Goal: Navigation & Orientation: Find specific page/section

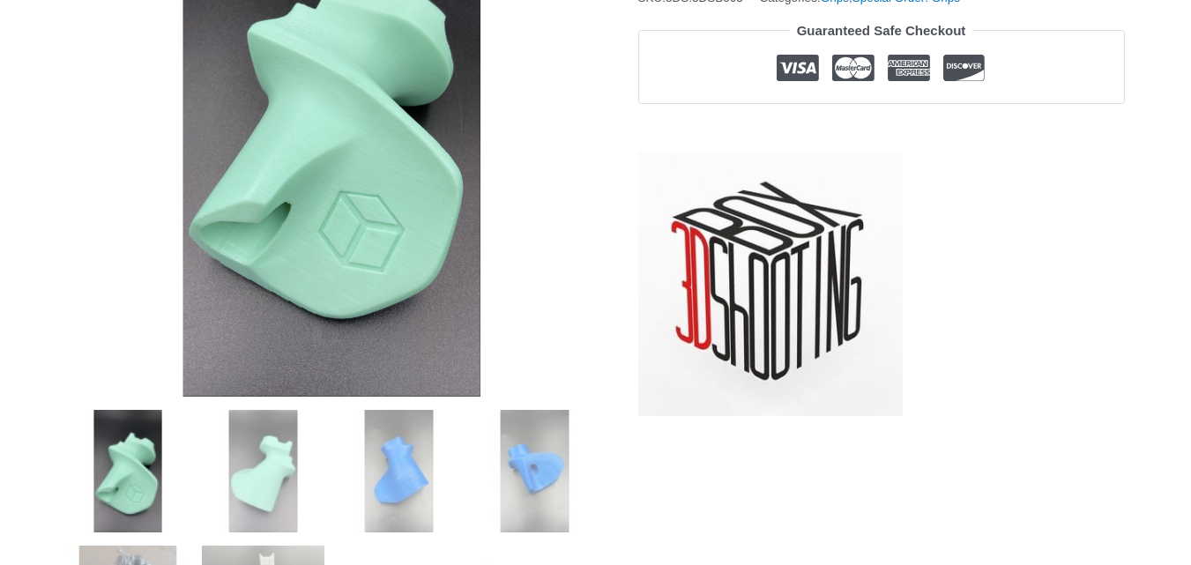
scroll to position [384, 0]
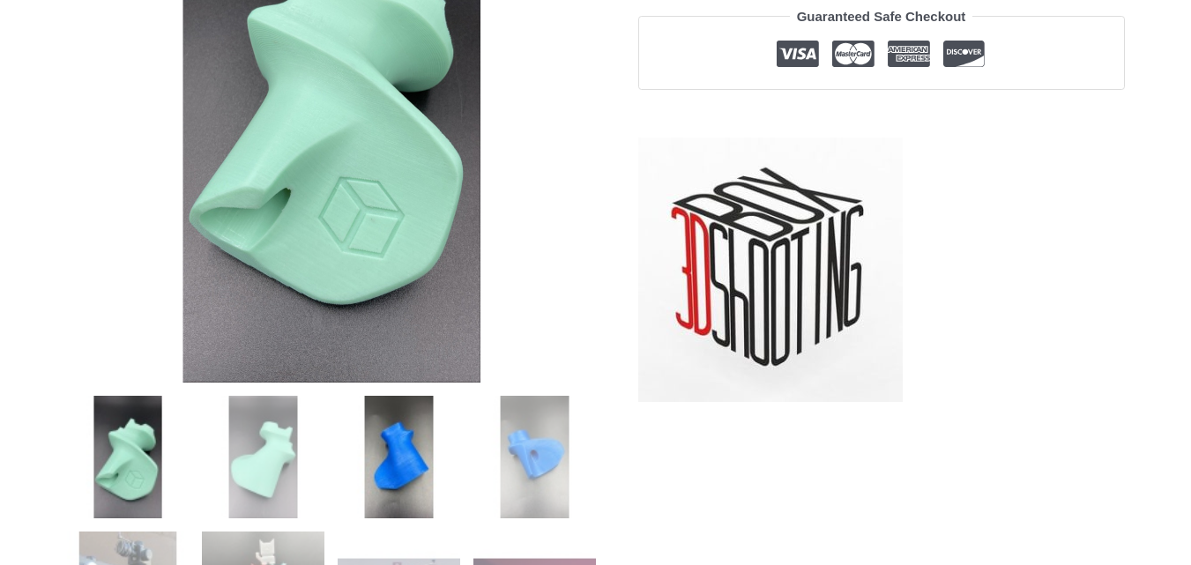
click at [395, 457] on img at bounding box center [399, 457] width 123 height 123
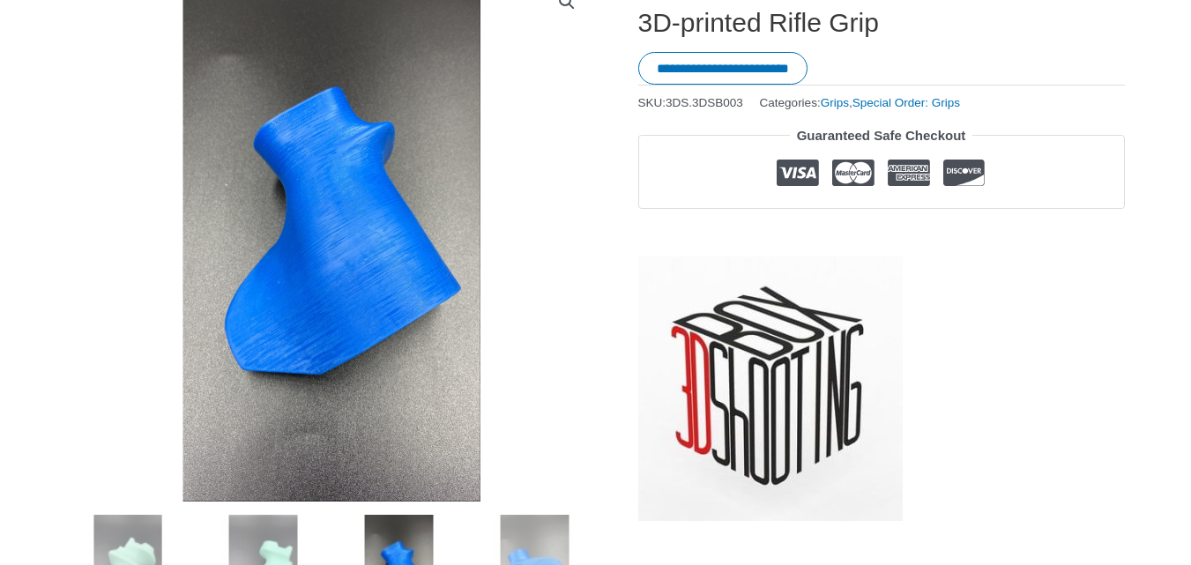
scroll to position [314, 0]
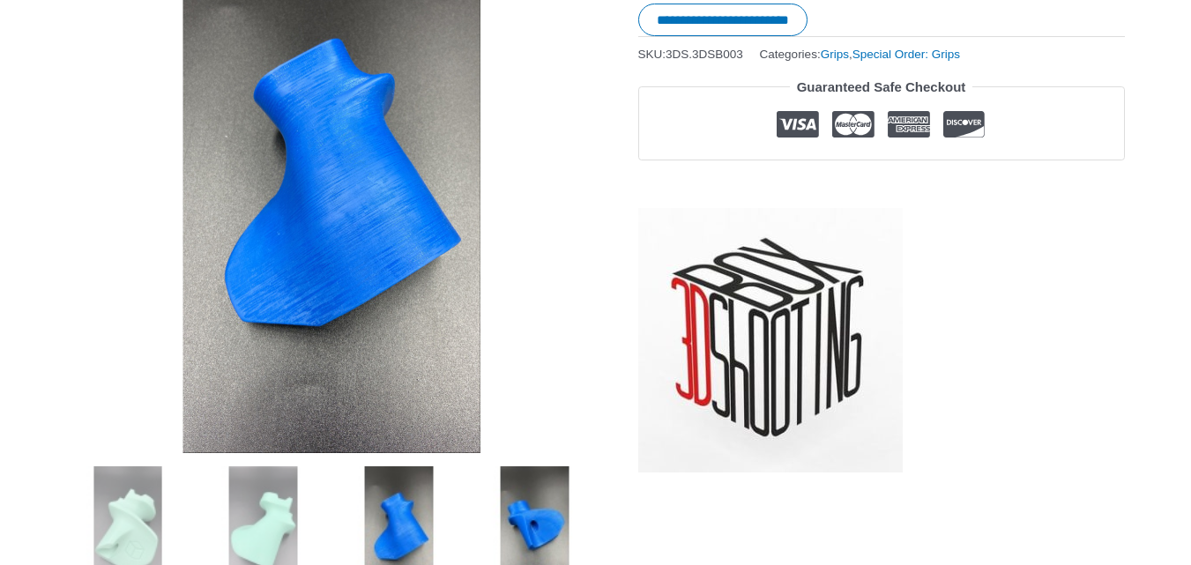
click at [530, 526] on img at bounding box center [534, 527] width 123 height 123
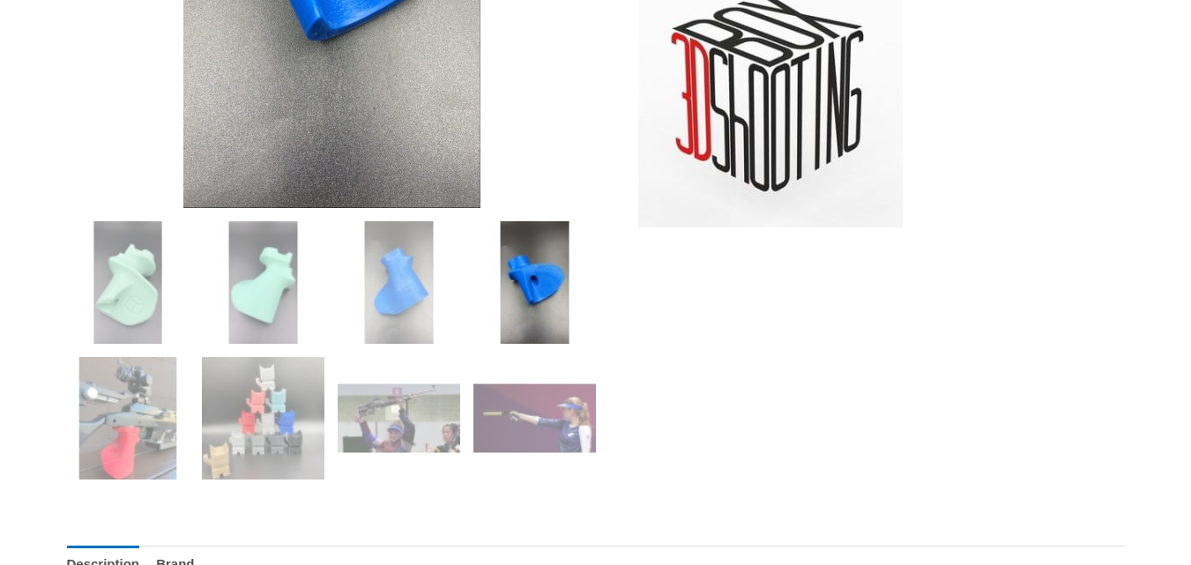
scroll to position [566, 0]
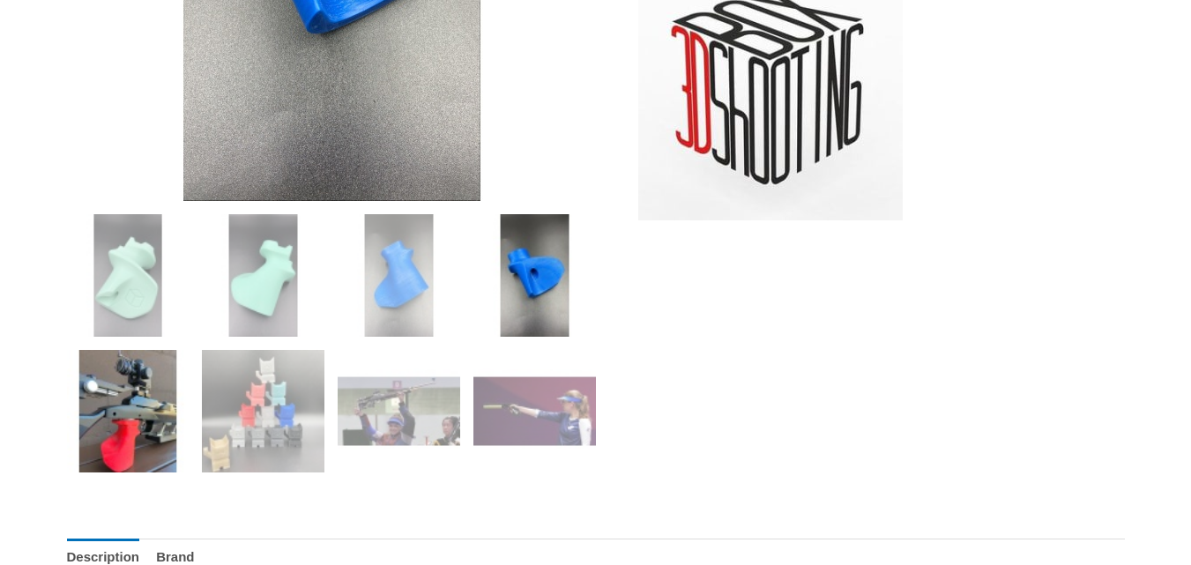
click at [134, 397] on img at bounding box center [128, 411] width 123 height 123
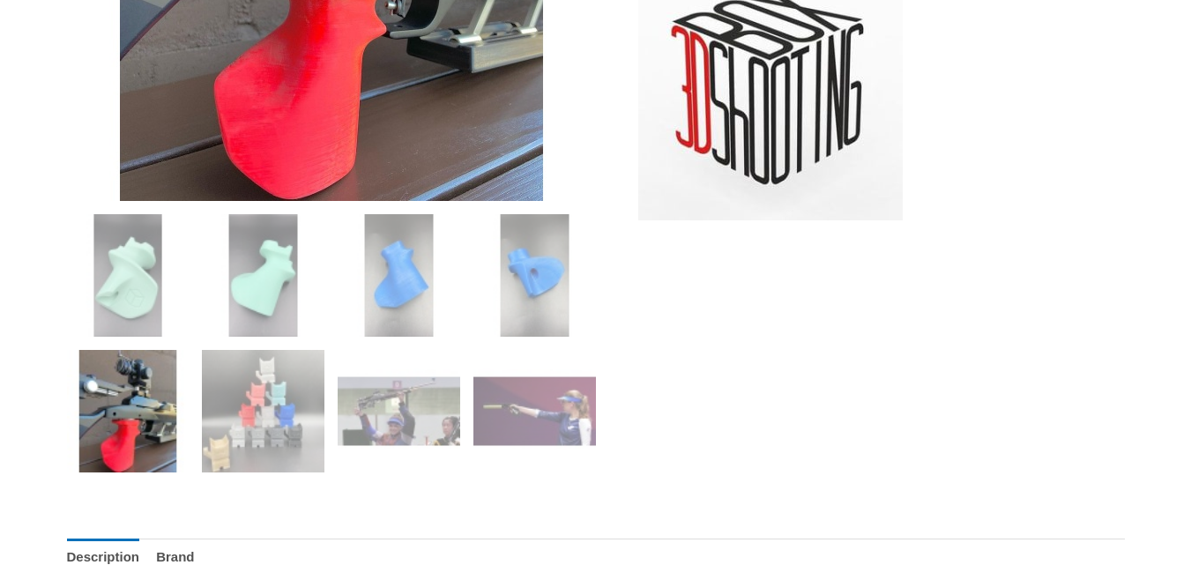
scroll to position [478, 0]
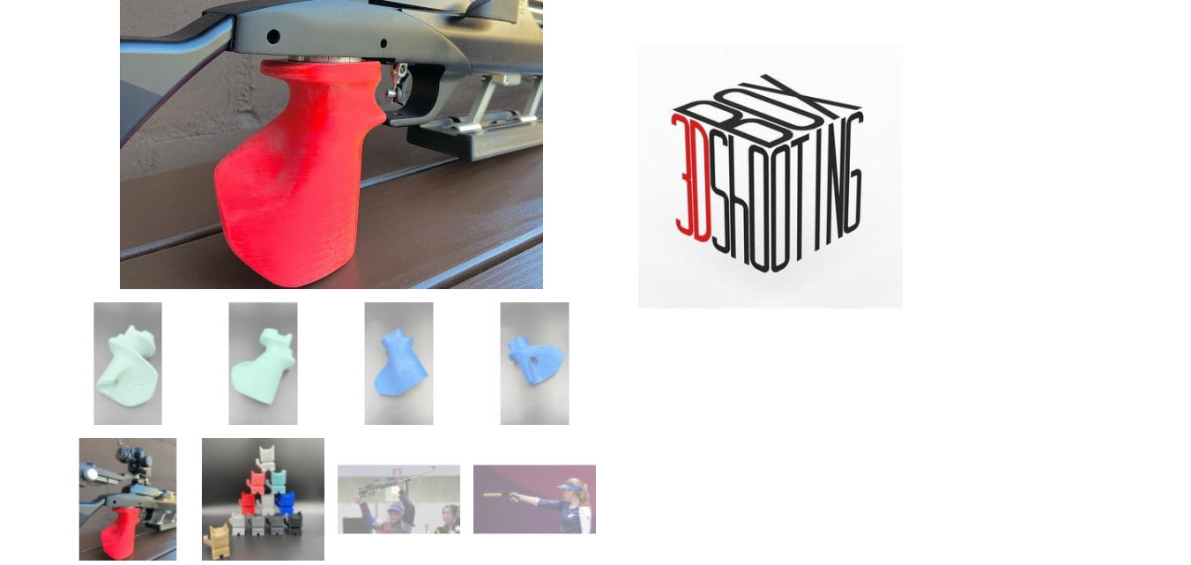
click at [256, 503] on img at bounding box center [263, 499] width 123 height 123
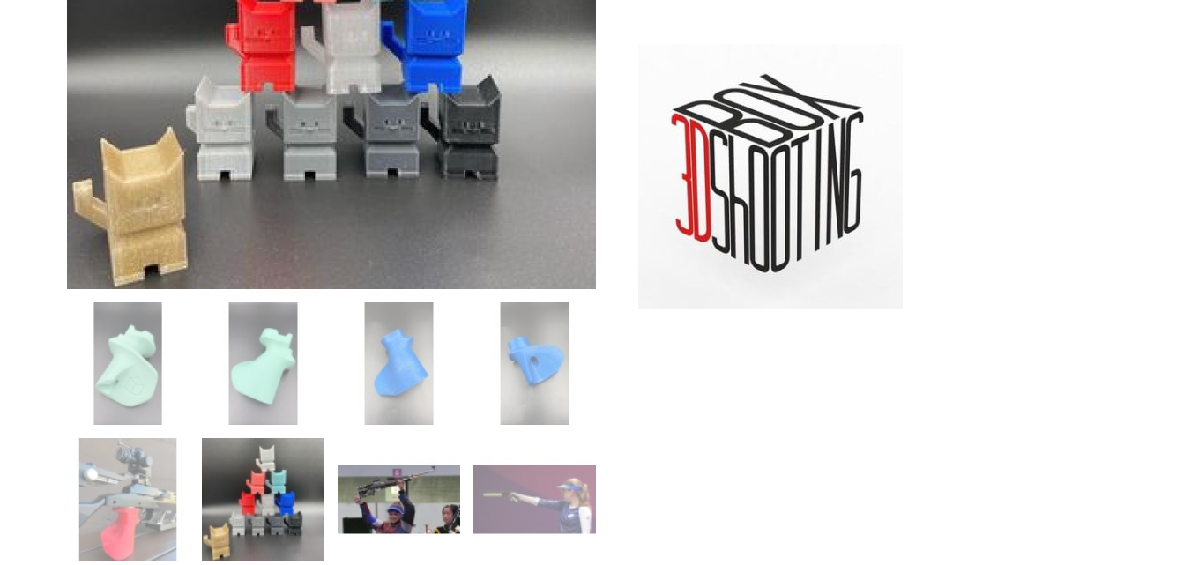
click at [404, 504] on img at bounding box center [399, 499] width 123 height 123
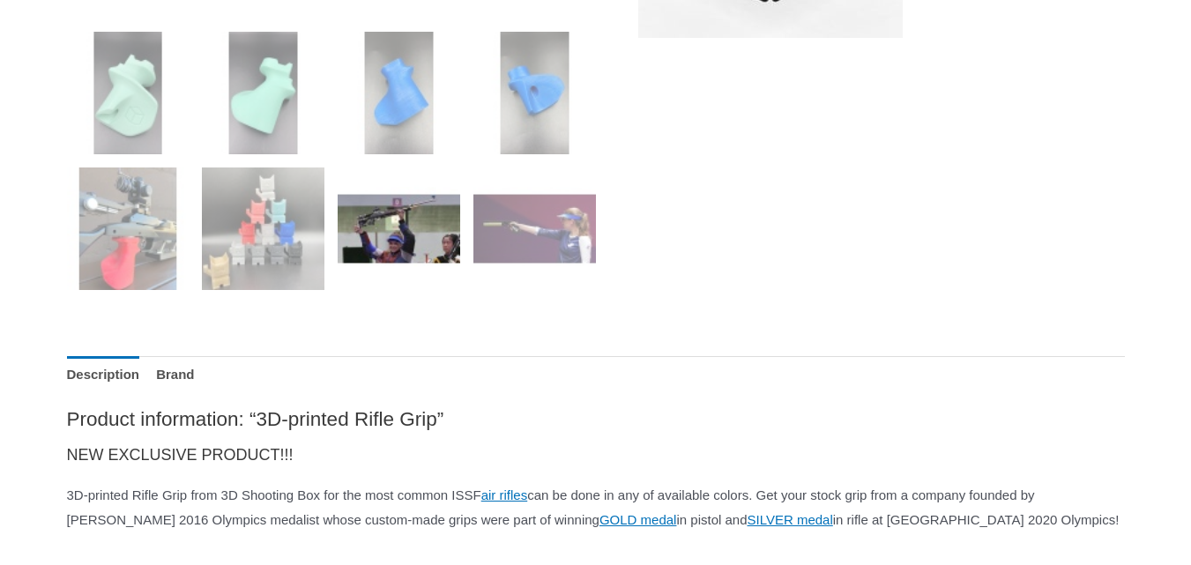
scroll to position [755, 0]
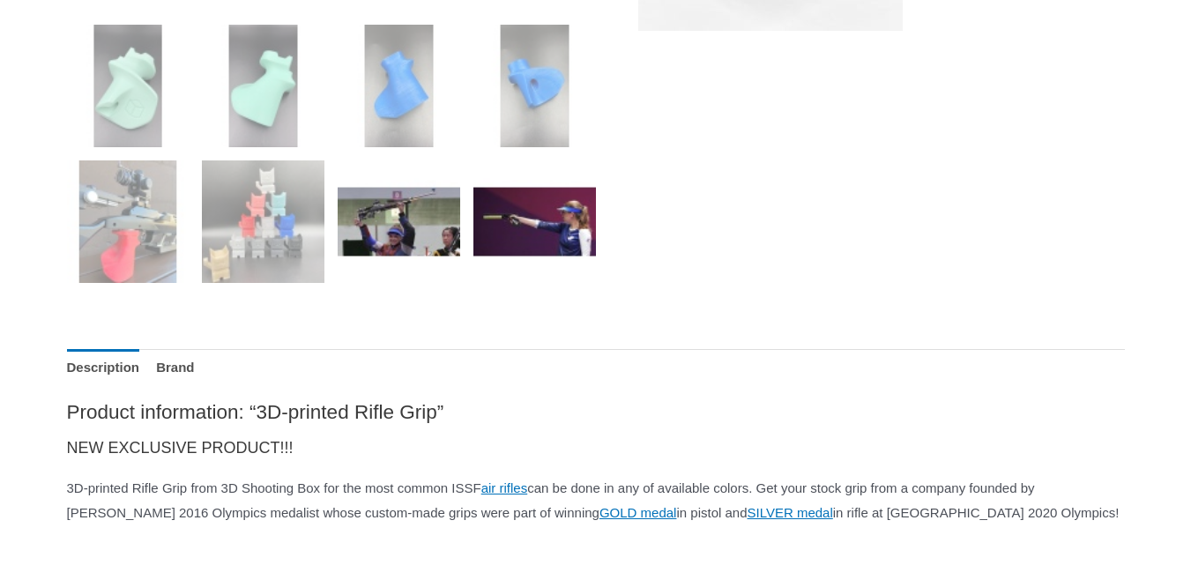
click at [545, 242] on img at bounding box center [534, 221] width 123 height 123
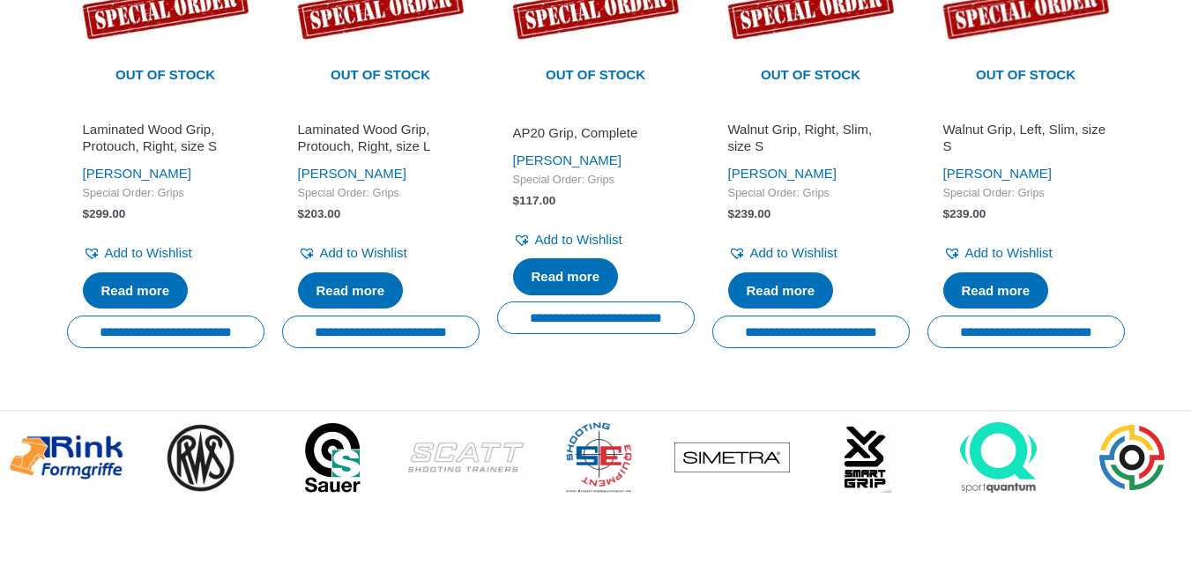
scroll to position [3456, 0]
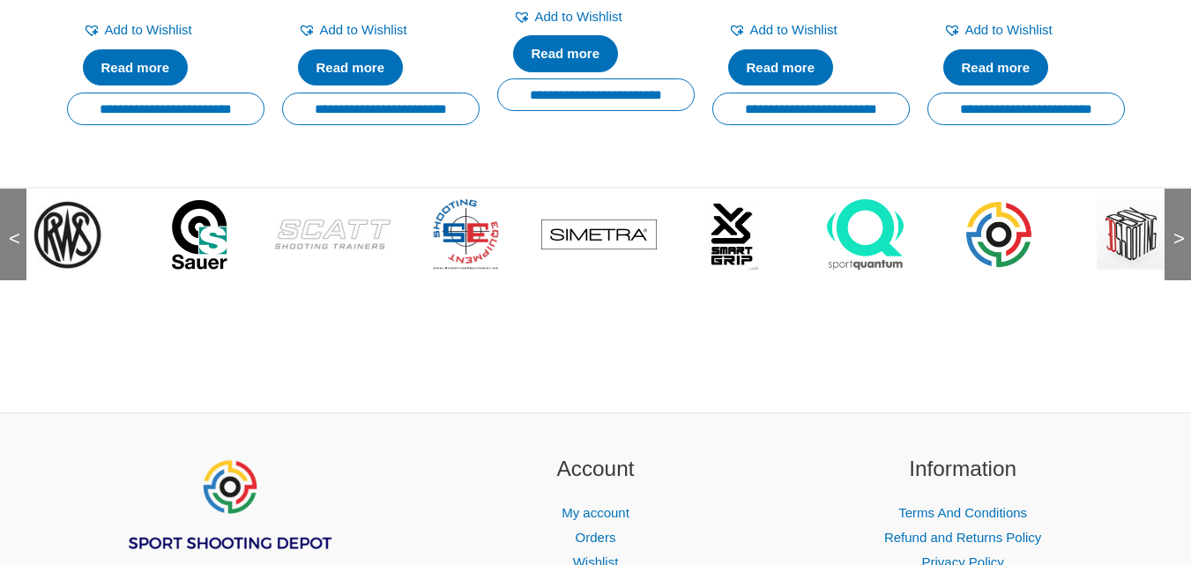
click at [739, 270] on img at bounding box center [731, 234] width 51 height 71
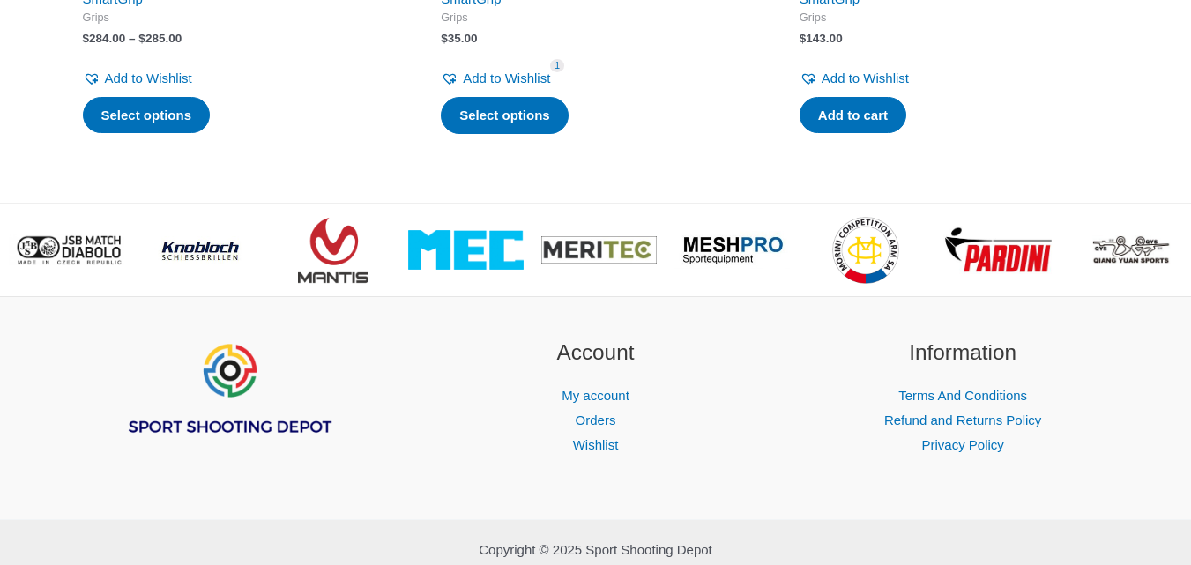
scroll to position [790, 0]
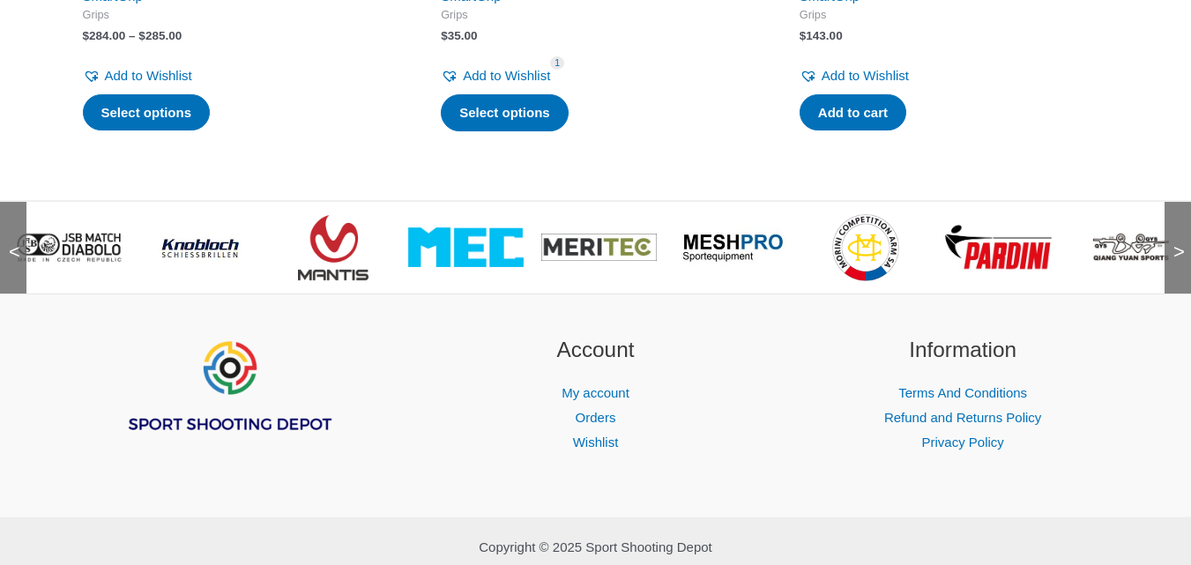
click at [993, 245] on img at bounding box center [997, 247] width 115 height 48
